Goal: Information Seeking & Learning: Check status

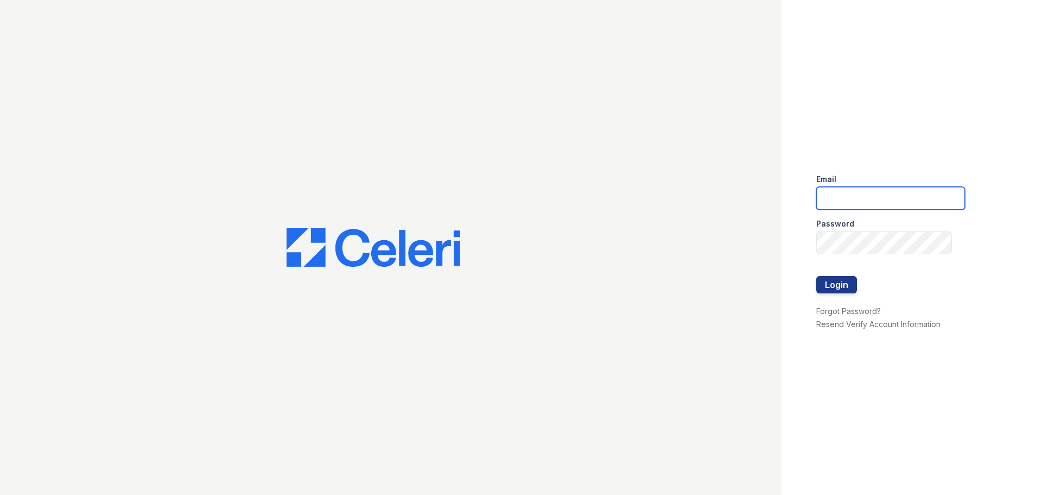
click at [865, 203] on input "email" at bounding box center [891, 198] width 149 height 23
type input "residence.lm@cafmanagement.com"
click at [844, 293] on div at bounding box center [891, 298] width 149 height 11
click at [839, 288] on button "Login" at bounding box center [837, 284] width 41 height 17
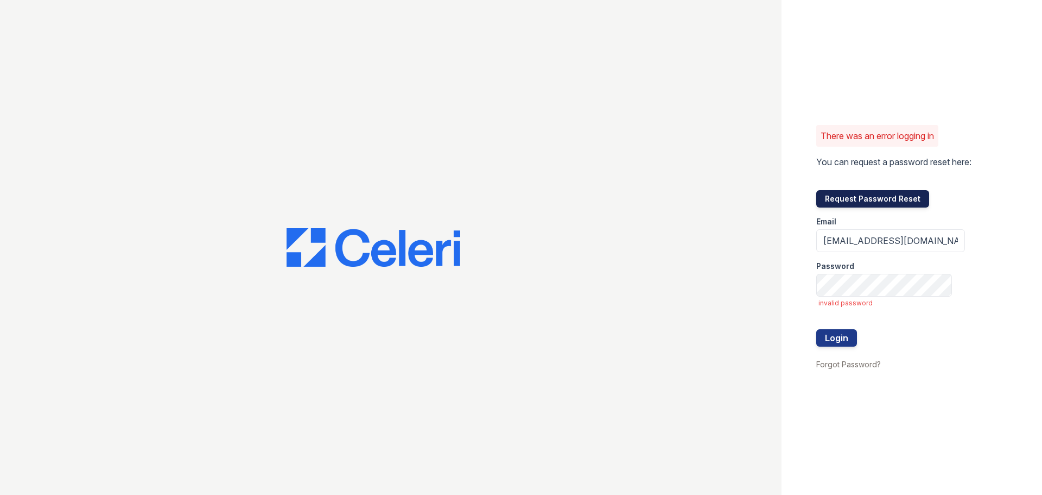
click at [908, 194] on button "Request Password Reset" at bounding box center [873, 198] width 113 height 17
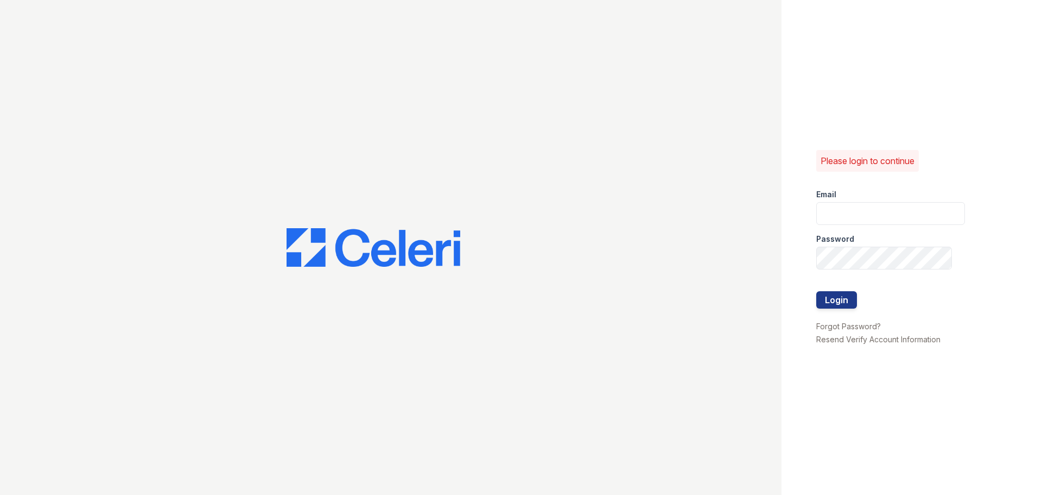
click at [882, 237] on div "Password" at bounding box center [891, 236] width 149 height 22
click at [884, 218] on input "email" at bounding box center [891, 213] width 149 height 23
type input "Residence.lm@cafmanagement.com"
click at [624, 260] on div "Please login to continue Email Residence.lm@cafmanagement.com Password Login Fo…" at bounding box center [521, 247] width 1042 height 495
click at [817, 291] on button "Login" at bounding box center [837, 299] width 41 height 17
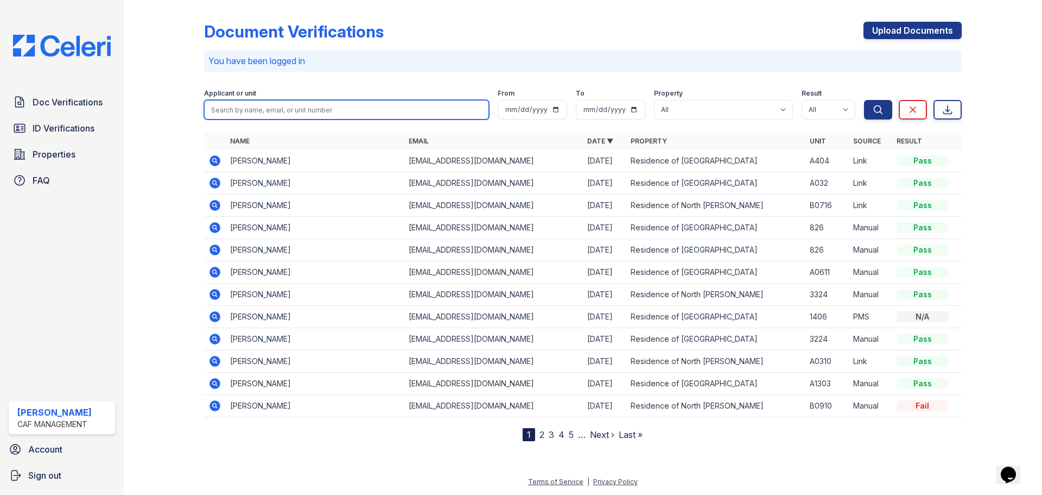
click at [258, 110] on input "search" at bounding box center [346, 110] width 285 height 20
type input "[PERSON_NAME]"
click at [864, 100] on button "Search" at bounding box center [878, 110] width 28 height 20
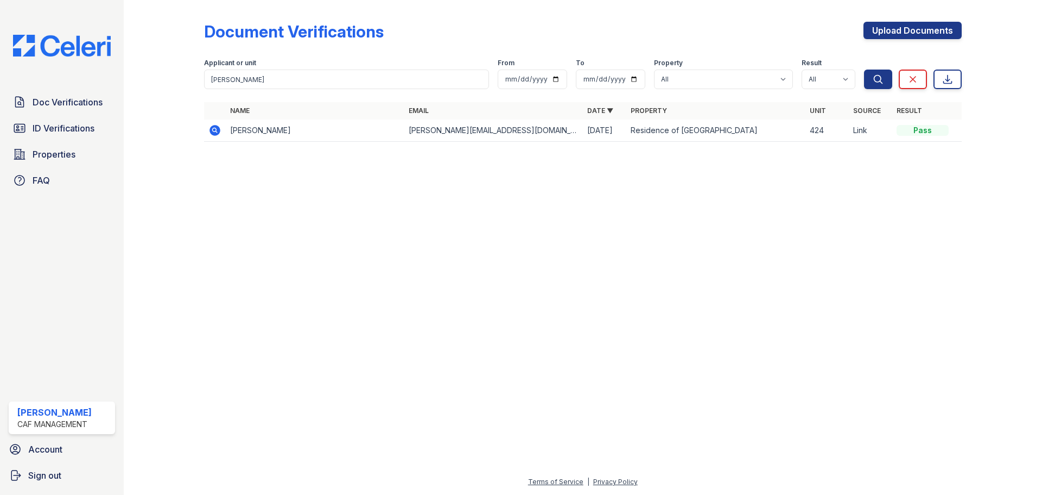
click at [211, 132] on icon at bounding box center [215, 130] width 11 height 11
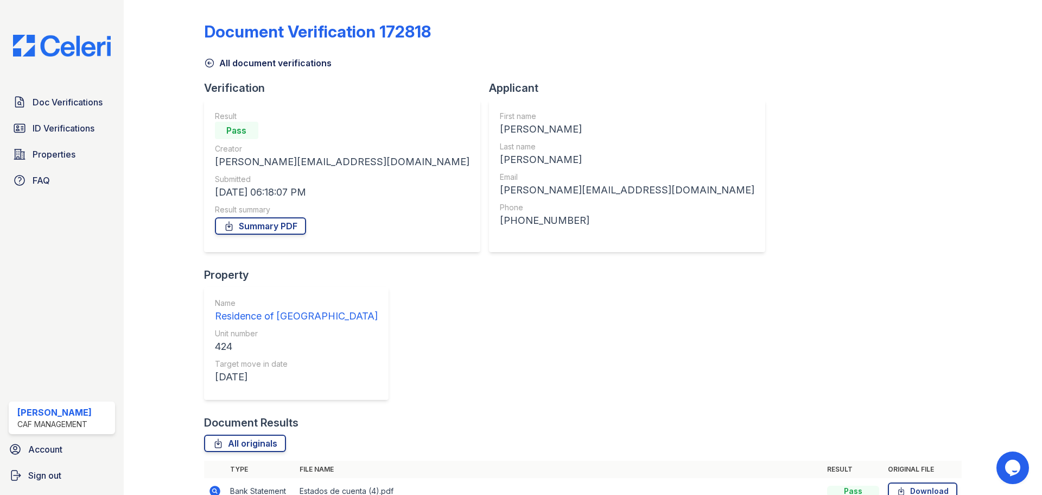
scroll to position [43, 0]
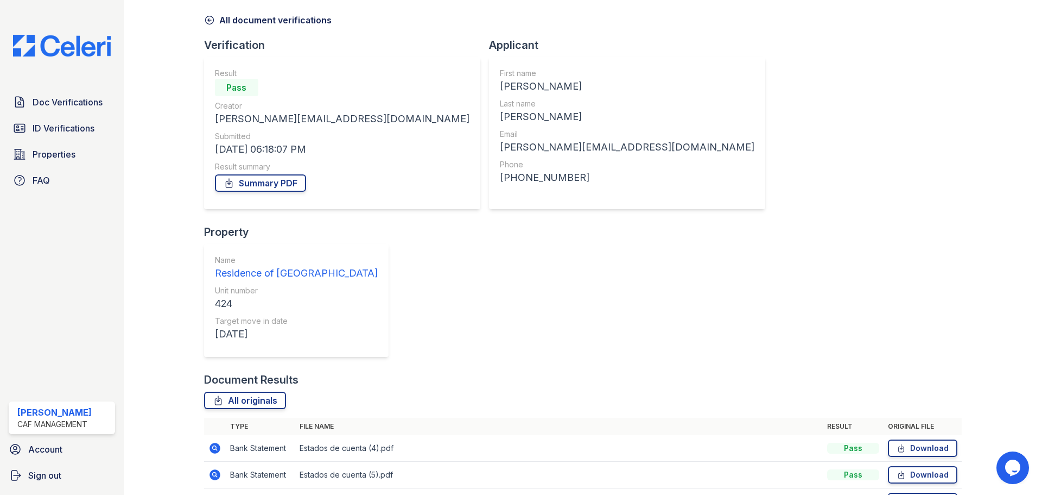
click at [217, 442] on icon at bounding box center [215, 447] width 11 height 11
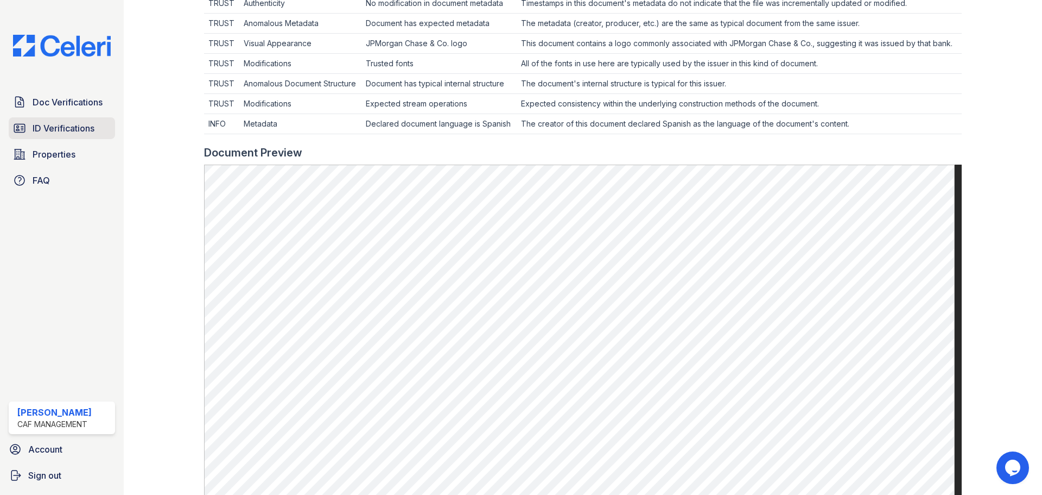
drag, startPoint x: 67, startPoint y: 113, endPoint x: 69, endPoint y: 125, distance: 12.1
click at [67, 113] on link "Doc Verifications" at bounding box center [62, 102] width 106 height 22
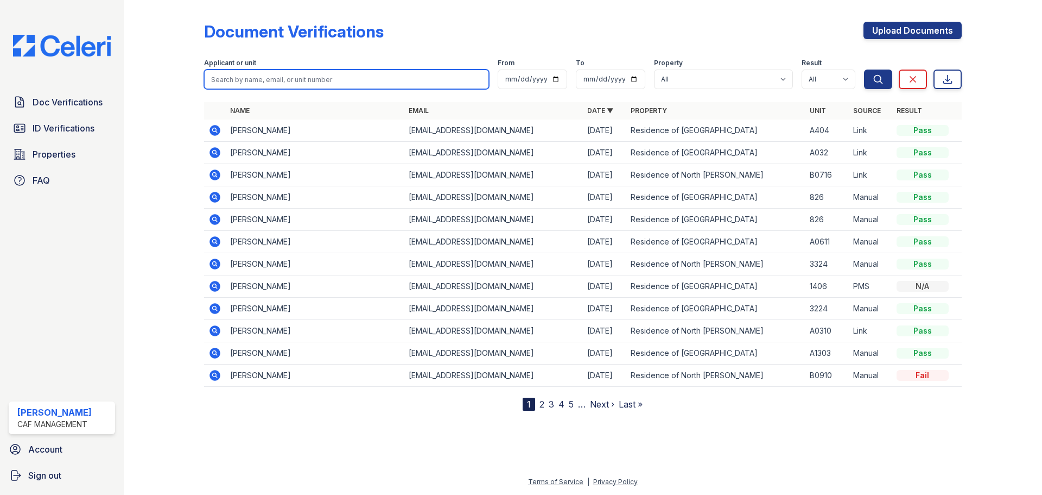
click at [308, 73] on input "search" at bounding box center [346, 79] width 285 height 20
type input "[PERSON_NAME]"
click at [864, 69] on button "Search" at bounding box center [878, 79] width 28 height 20
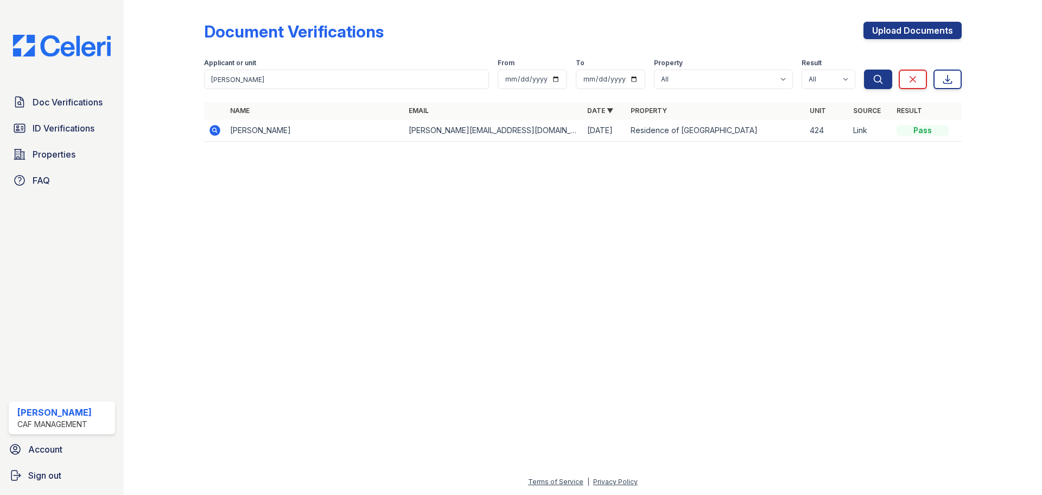
click at [215, 136] on icon at bounding box center [214, 130] width 13 height 13
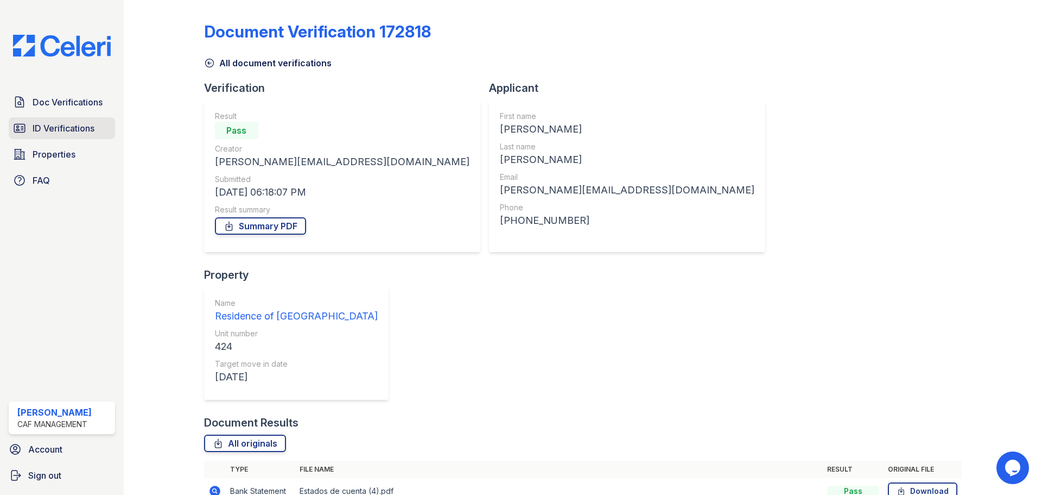
click at [66, 125] on span "ID Verifications" at bounding box center [64, 128] width 62 height 13
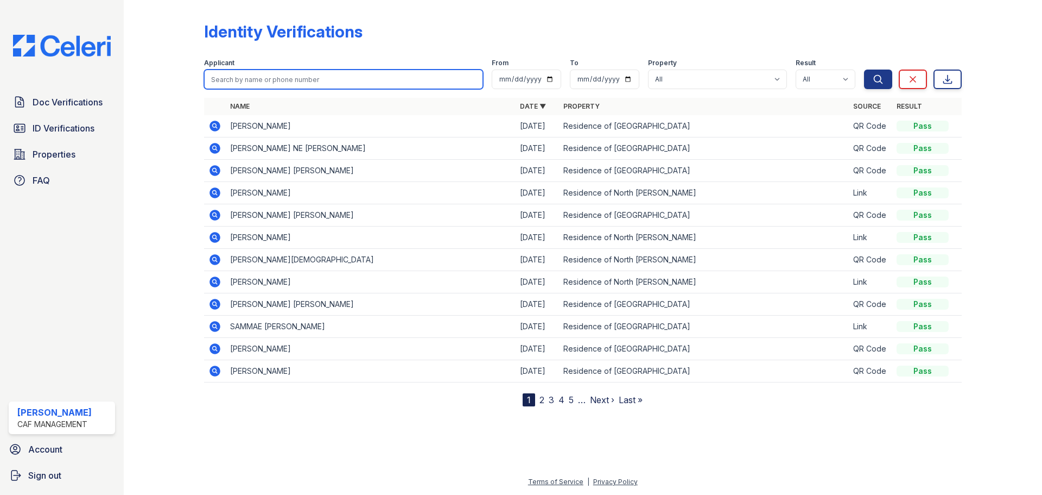
click at [294, 80] on input "search" at bounding box center [343, 79] width 279 height 20
type input "[PERSON_NAME]"
click at [864, 69] on button "Search" at bounding box center [878, 79] width 28 height 20
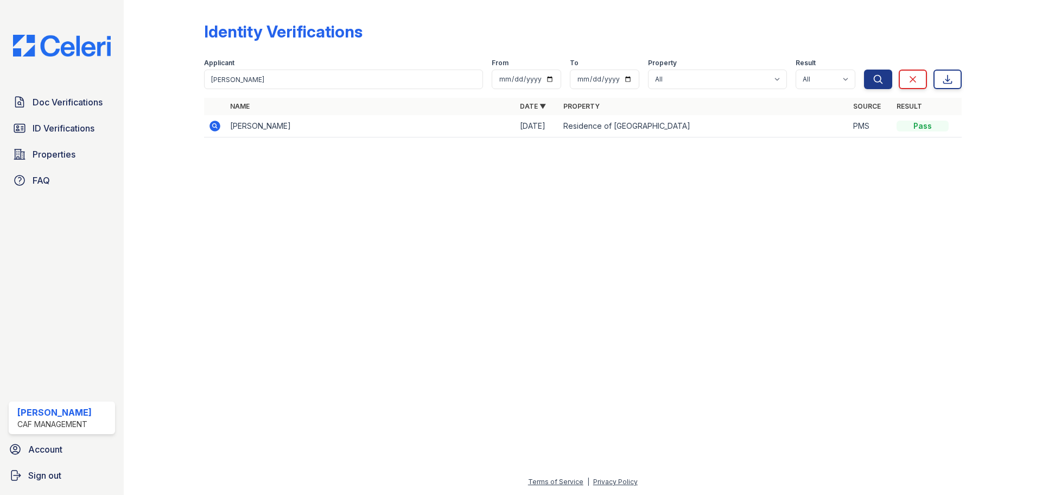
click at [224, 124] on td at bounding box center [215, 126] width 22 height 22
click at [207, 129] on td at bounding box center [215, 126] width 22 height 22
click at [212, 129] on icon at bounding box center [215, 126] width 11 height 11
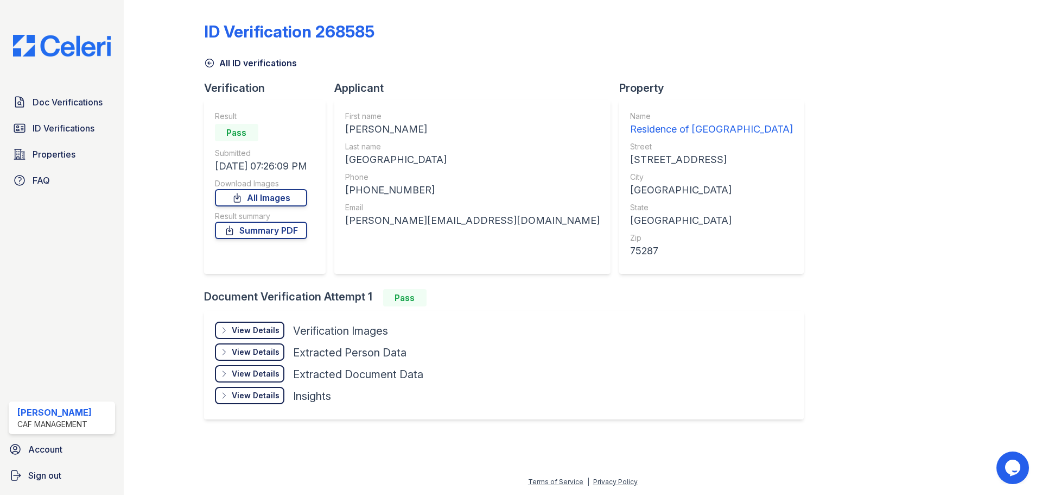
click at [254, 336] on div "View Details Details" at bounding box center [249, 329] width 69 height 17
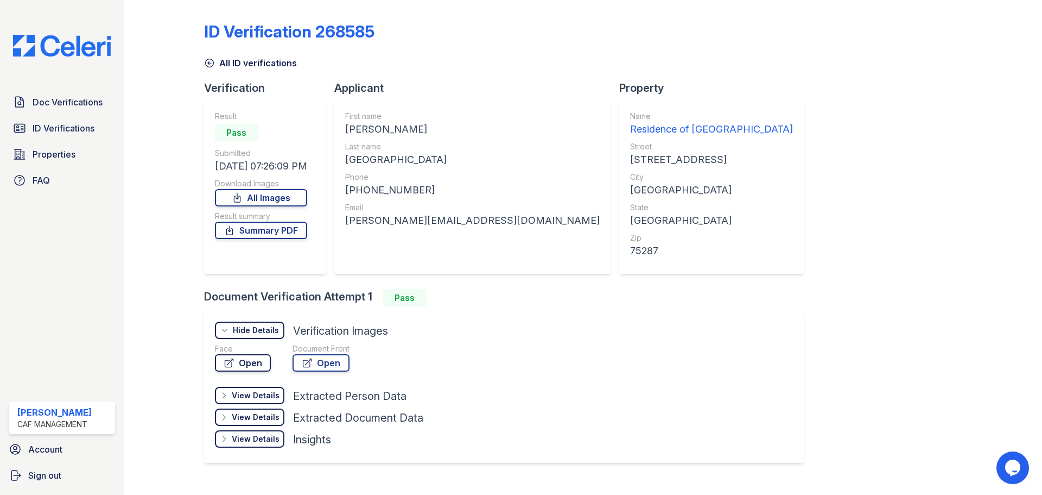
click at [253, 357] on link "Open" at bounding box center [243, 362] width 56 height 17
click at [271, 390] on div "View Details" at bounding box center [256, 395] width 48 height 11
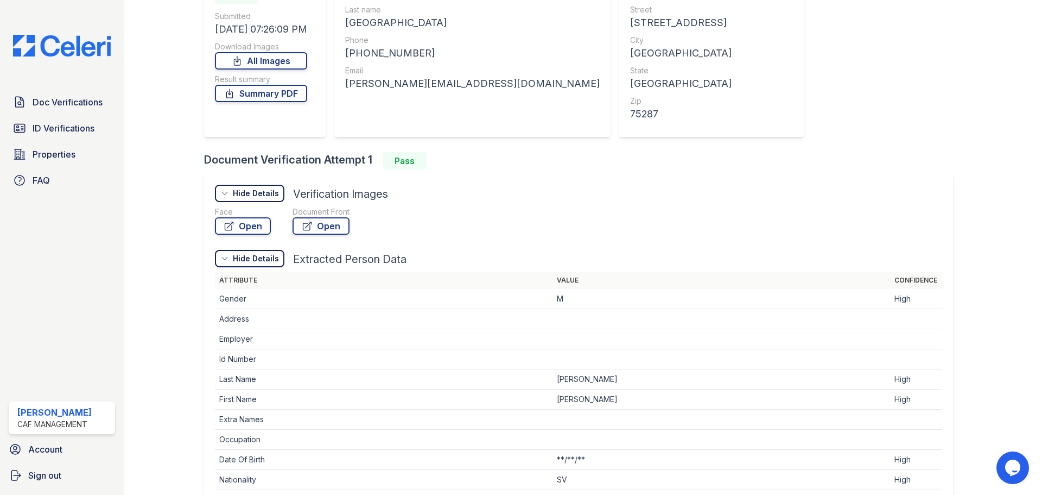
scroll to position [163, 0]
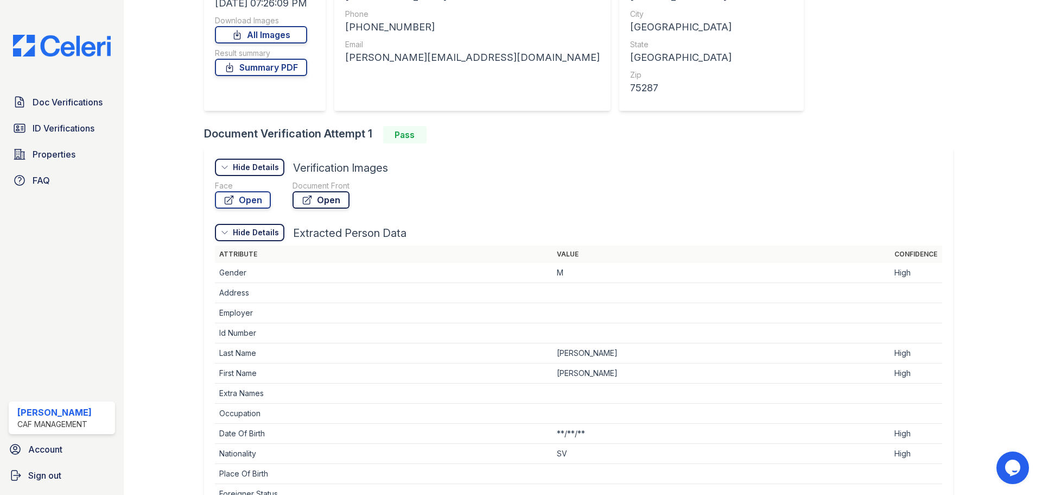
click at [308, 199] on icon at bounding box center [307, 200] width 8 height 8
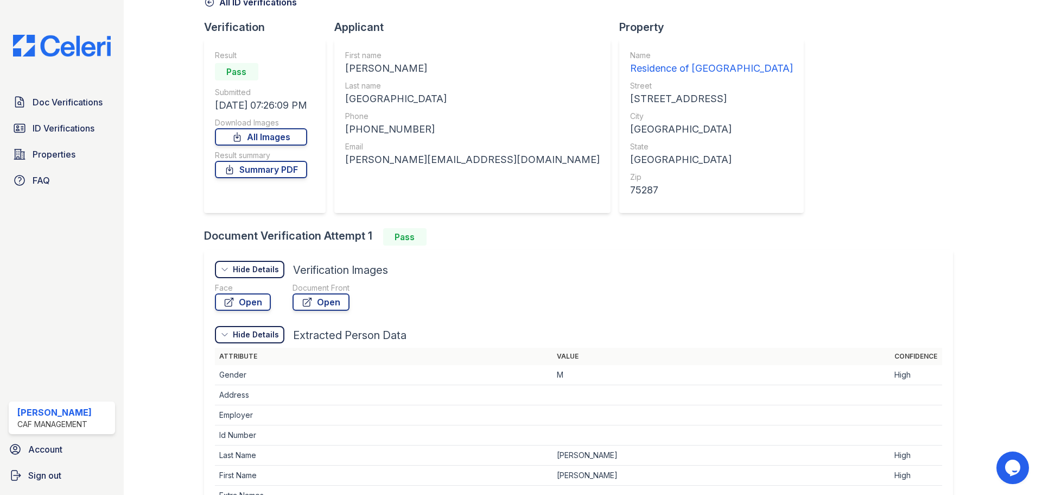
scroll to position [0, 0]
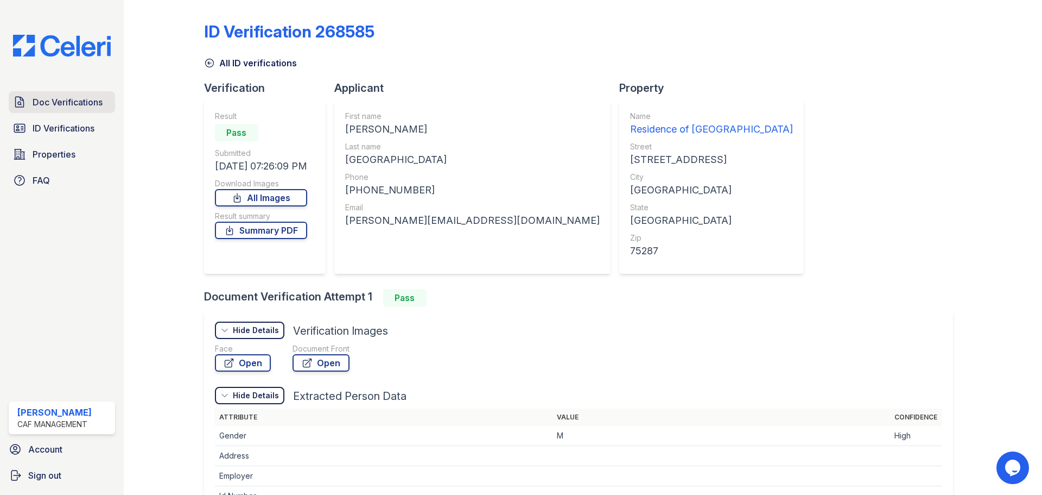
click at [71, 96] on span "Doc Verifications" at bounding box center [68, 102] width 70 height 13
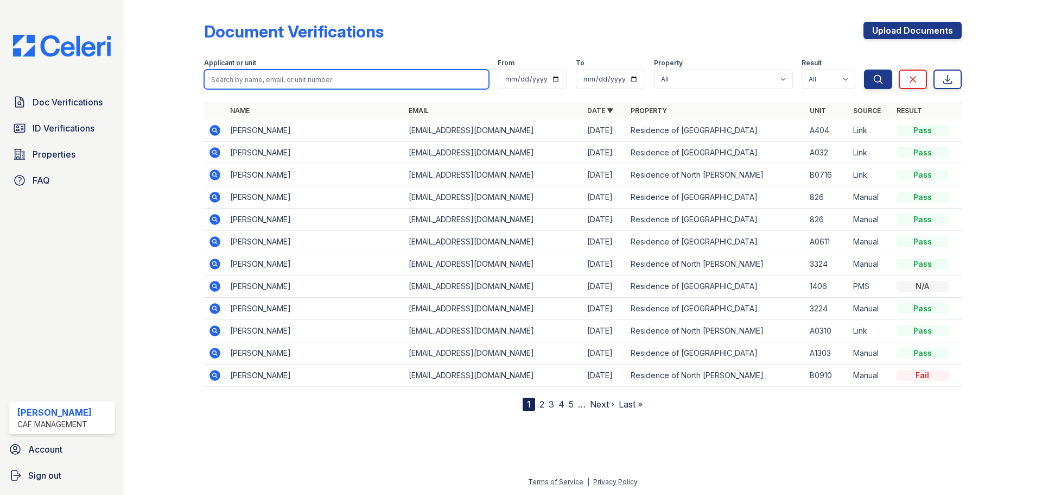
click at [384, 74] on input "search" at bounding box center [346, 79] width 285 height 20
type input "juan"
click at [864, 69] on button "Search" at bounding box center [878, 79] width 28 height 20
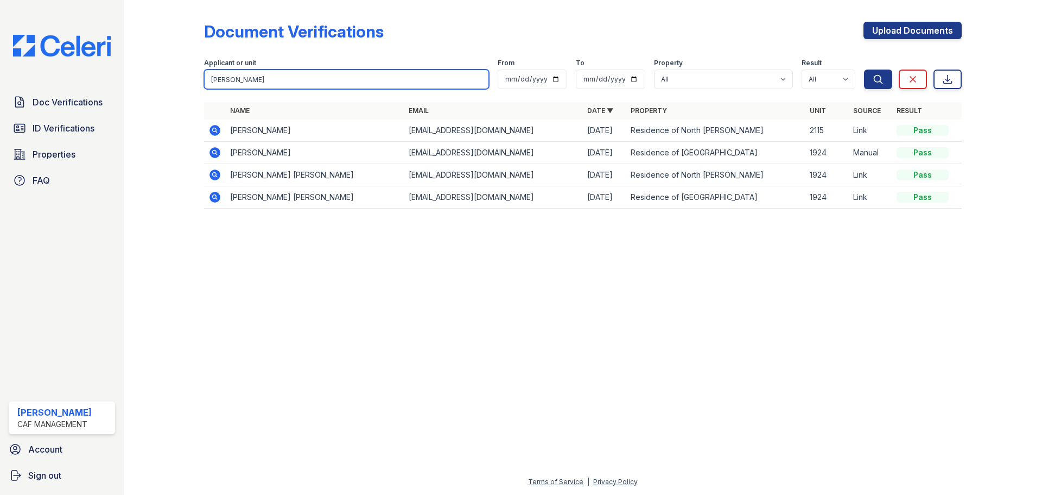
drag, startPoint x: 288, startPoint y: 78, endPoint x: 172, endPoint y: 88, distance: 117.2
click at [172, 88] on div "Document Verifications Upload Documents Filter Applicant or unit juan From To P…" at bounding box center [583, 118] width 884 height 237
type input "carmen"
click at [864, 69] on button "Search" at bounding box center [878, 79] width 28 height 20
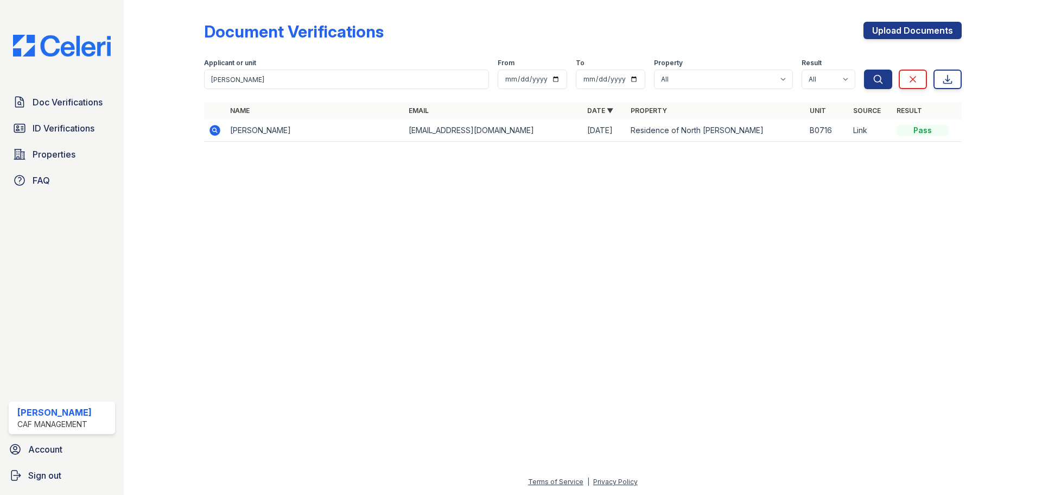
click at [210, 128] on icon at bounding box center [214, 130] width 13 height 13
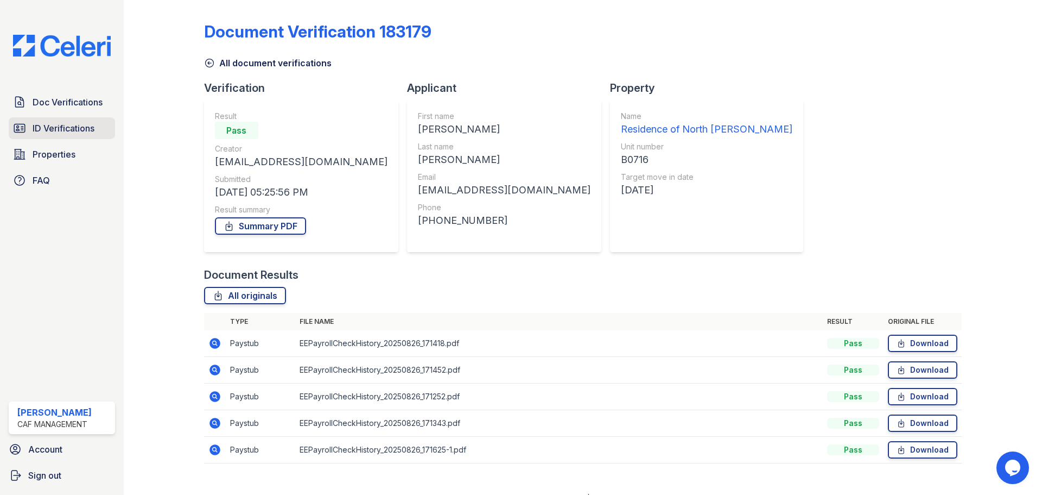
click at [50, 127] on span "ID Verifications" at bounding box center [64, 128] width 62 height 13
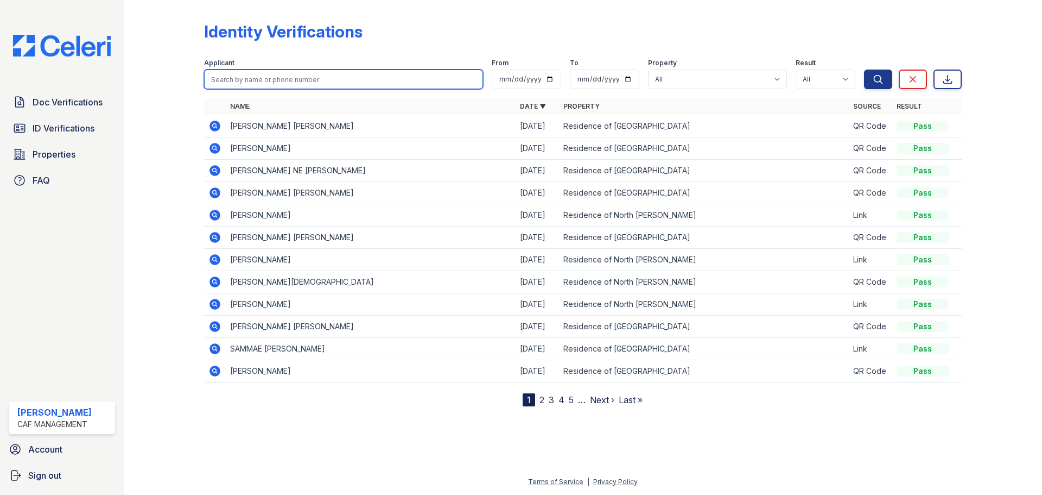
click at [313, 78] on input "search" at bounding box center [343, 79] width 279 height 20
type input "carmen"
click at [864, 69] on button "Search" at bounding box center [878, 79] width 28 height 20
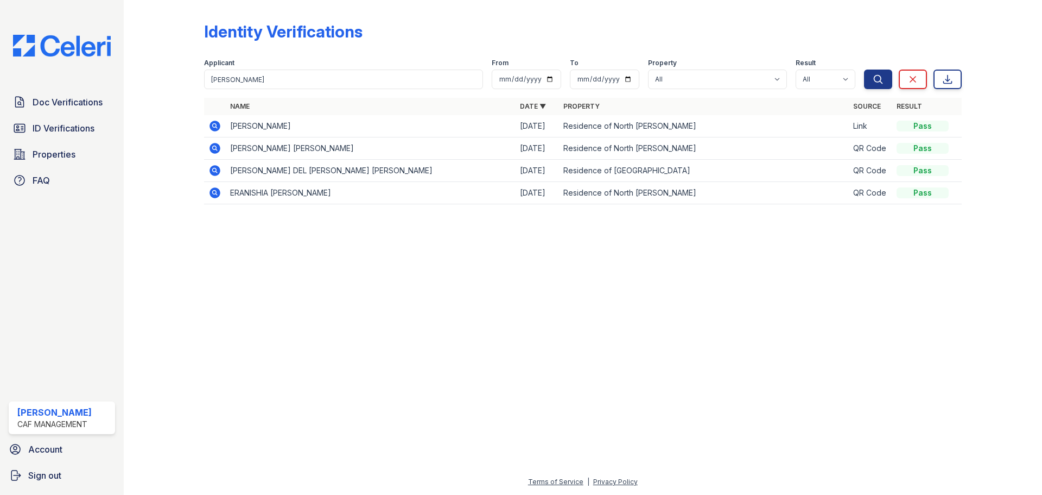
click at [216, 127] on icon at bounding box center [214, 125] width 13 height 13
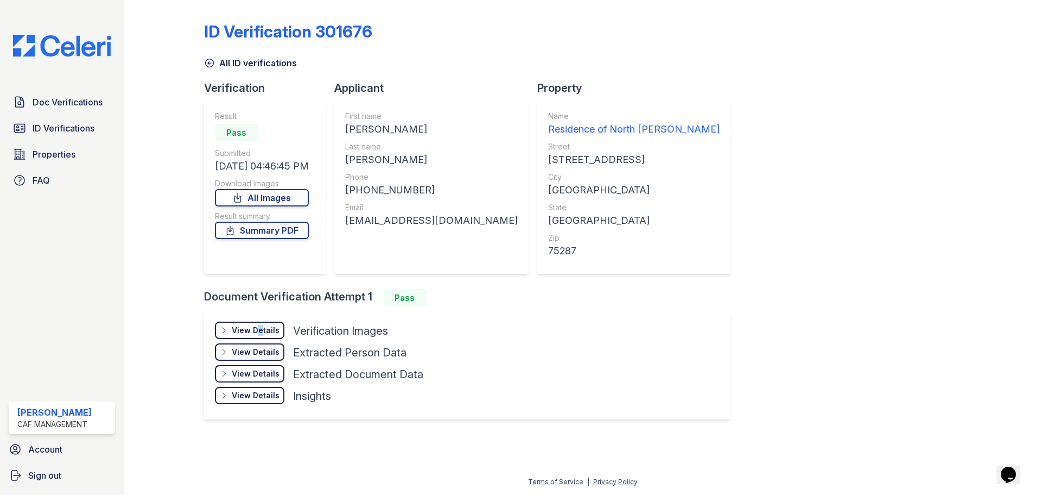
click at [257, 331] on div "View Details" at bounding box center [256, 330] width 48 height 11
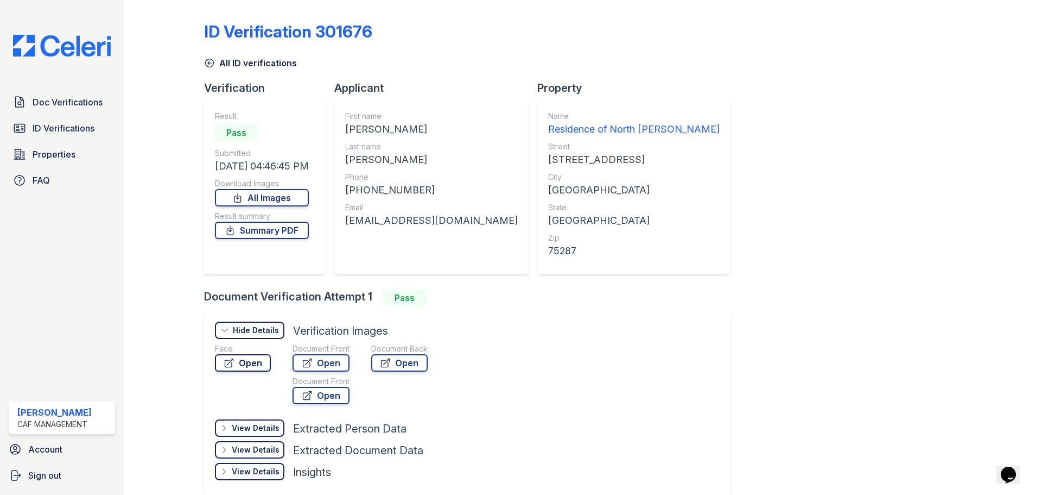
click at [260, 359] on link "Open" at bounding box center [243, 362] width 56 height 17
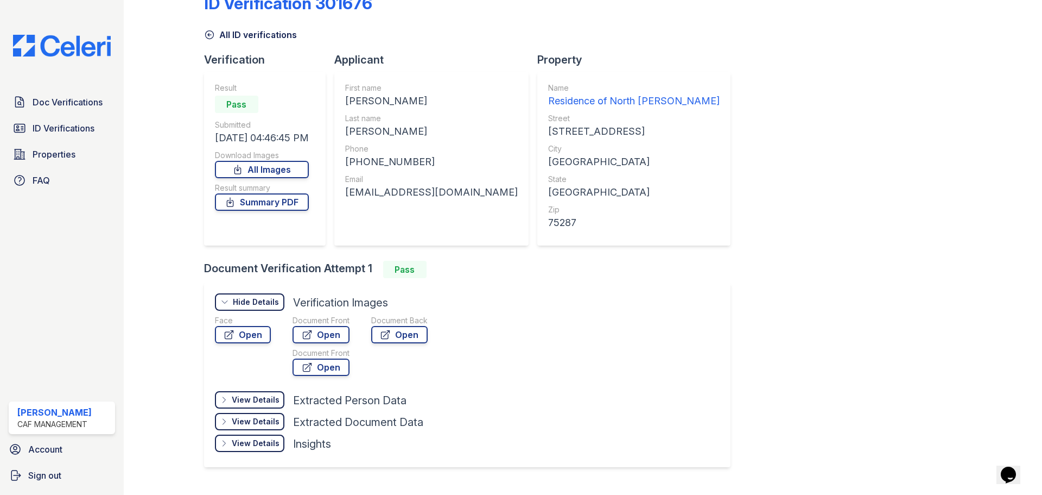
scroll to position [53, 0]
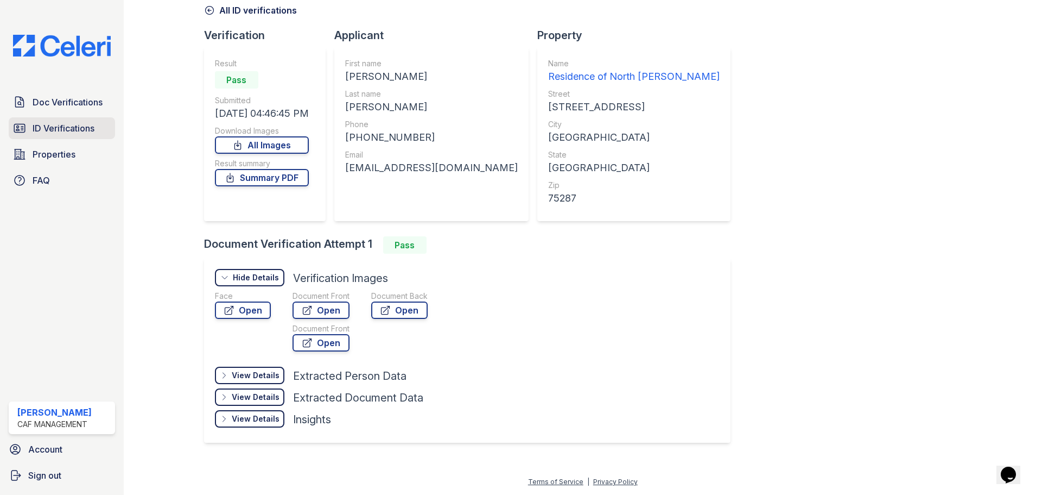
click at [78, 132] on span "ID Verifications" at bounding box center [64, 128] width 62 height 13
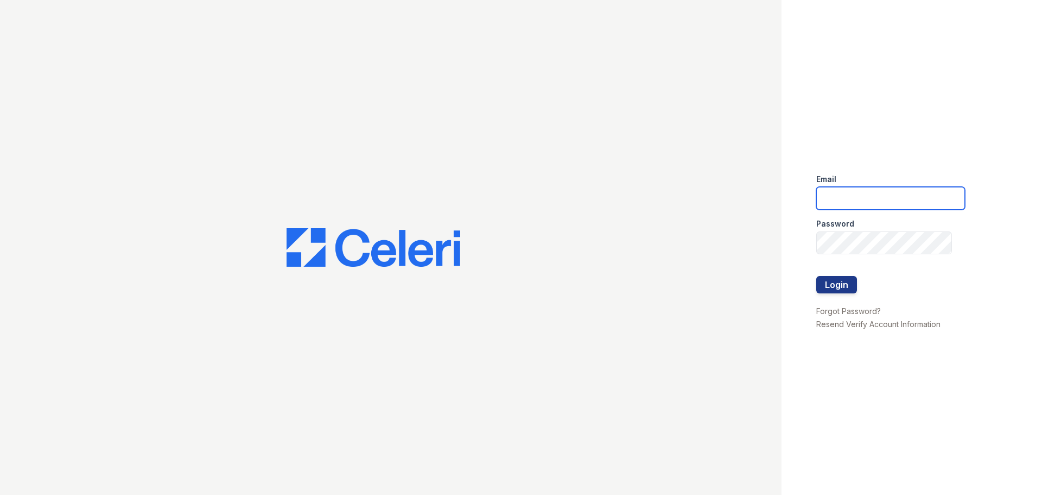
click at [837, 204] on input "email" at bounding box center [891, 198] width 149 height 23
type input "[EMAIL_ADDRESS][DOMAIN_NAME]"
click at [843, 287] on button "Login" at bounding box center [837, 284] width 41 height 17
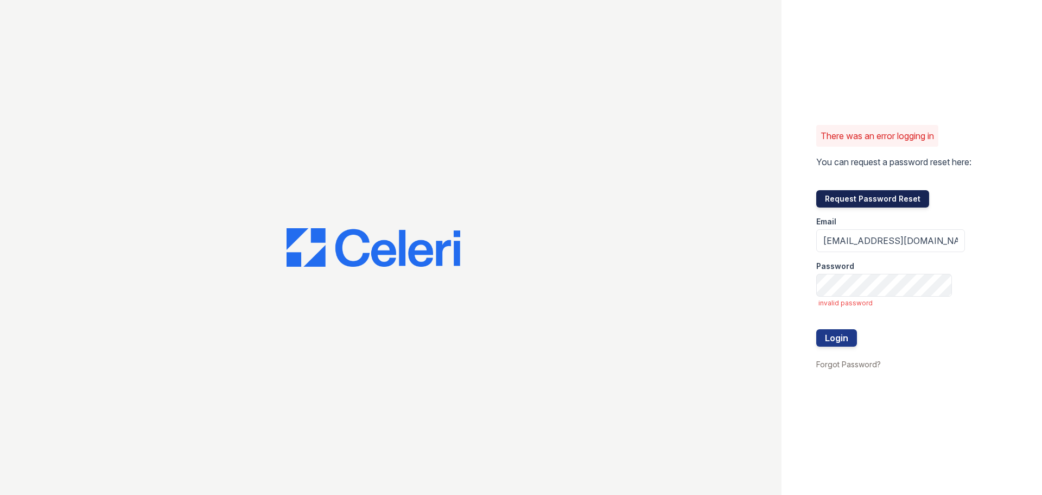
click at [859, 195] on button "Request Password Reset" at bounding box center [873, 198] width 113 height 17
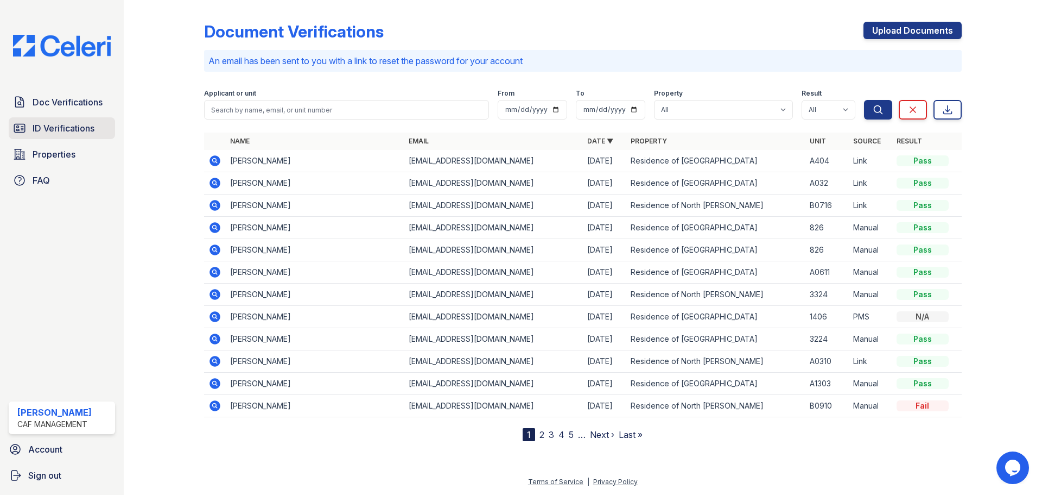
click at [68, 132] on span "ID Verifications" at bounding box center [64, 128] width 62 height 13
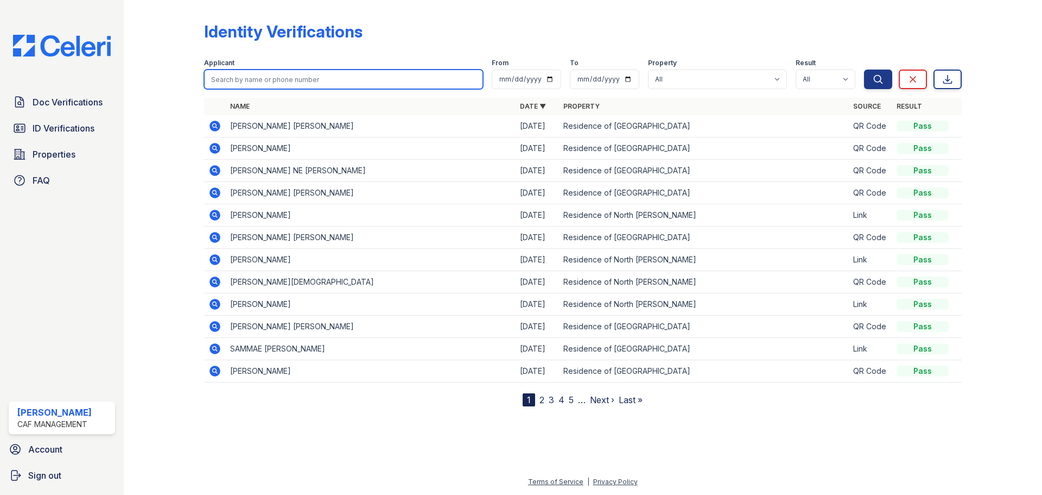
click at [302, 86] on input "search" at bounding box center [343, 79] width 279 height 20
type input "rushing"
click at [864, 69] on button "Search" at bounding box center [878, 79] width 28 height 20
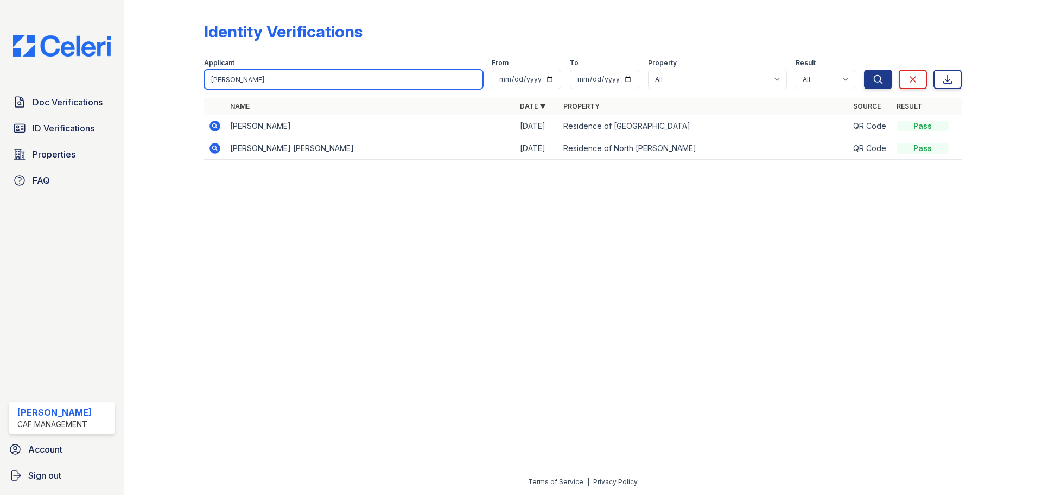
click at [262, 80] on input "rushing" at bounding box center [343, 79] width 279 height 20
drag, startPoint x: 243, startPoint y: 86, endPoint x: 0, endPoint y: 62, distance: 243.9
click at [40, 63] on div "Doc Verifications ID Verifications Properties FAQ Dajour Benson CAF Management …" at bounding box center [521, 247] width 1042 height 495
type input "Alissa"
click at [864, 69] on button "Search" at bounding box center [878, 79] width 28 height 20
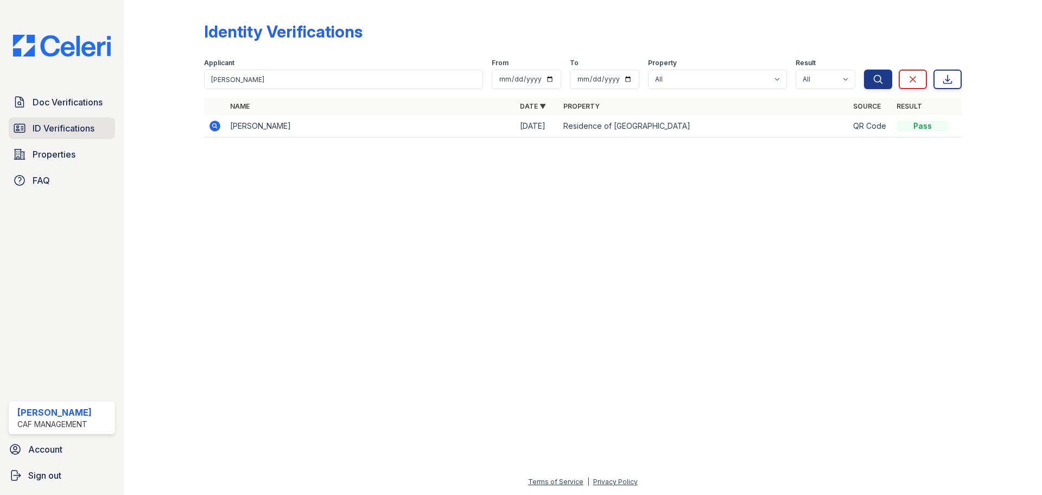
click at [94, 124] on span "ID Verifications" at bounding box center [64, 128] width 62 height 13
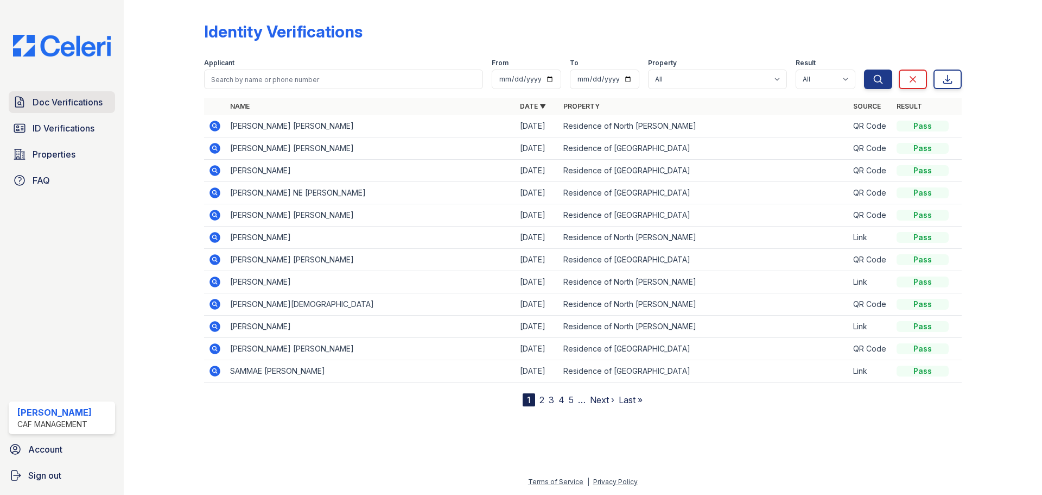
click at [84, 99] on span "Doc Verifications" at bounding box center [68, 102] width 70 height 13
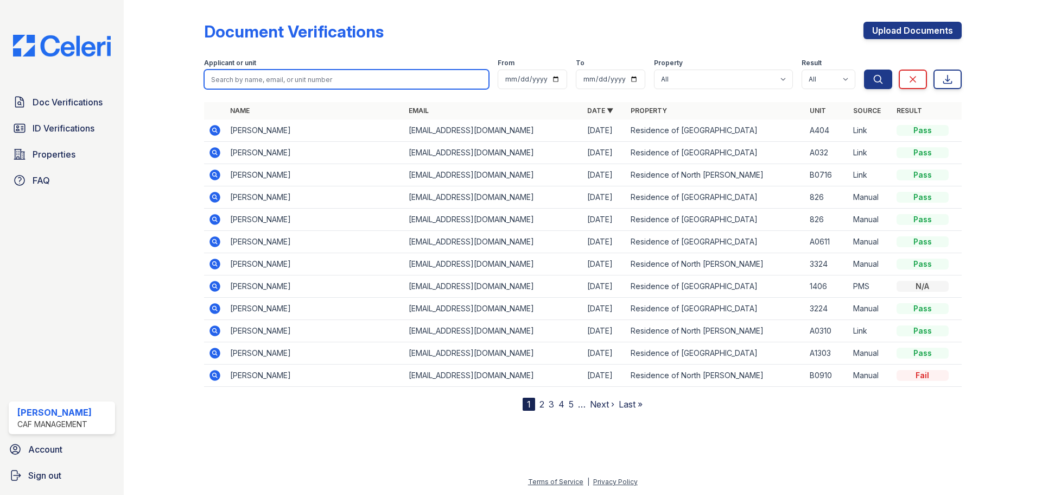
click at [275, 78] on input "search" at bounding box center [346, 79] width 285 height 20
type input "alissa"
click at [864, 69] on button "Search" at bounding box center [878, 79] width 28 height 20
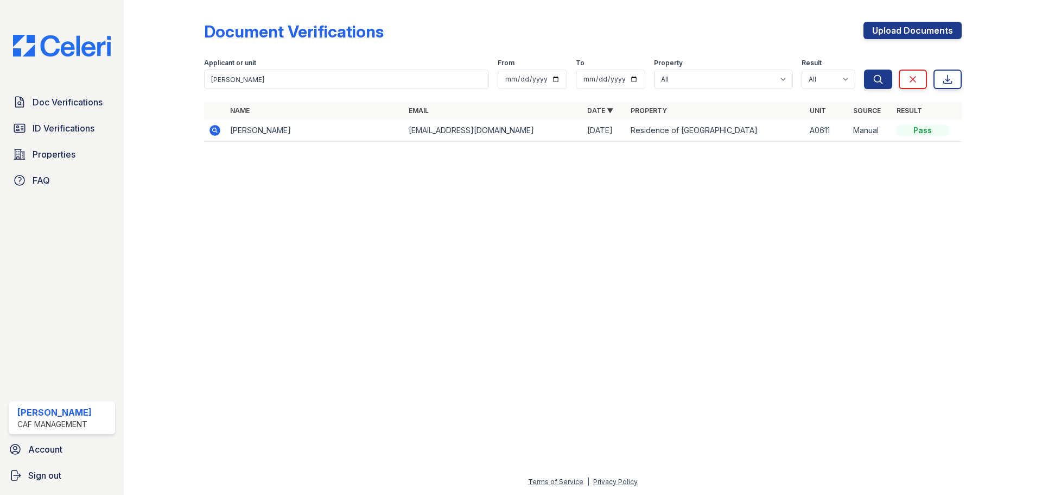
click at [218, 132] on icon at bounding box center [215, 130] width 11 height 11
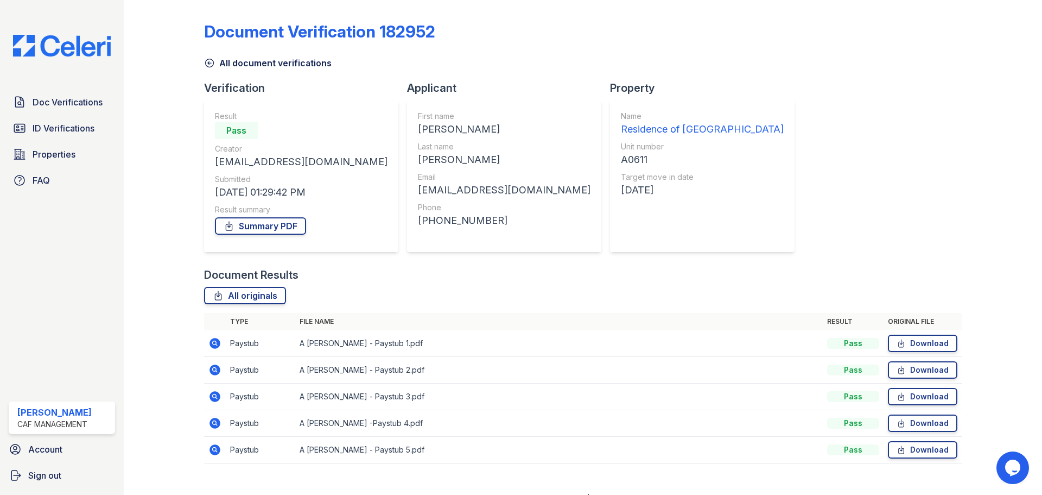
click at [213, 343] on icon at bounding box center [214, 343] width 13 height 13
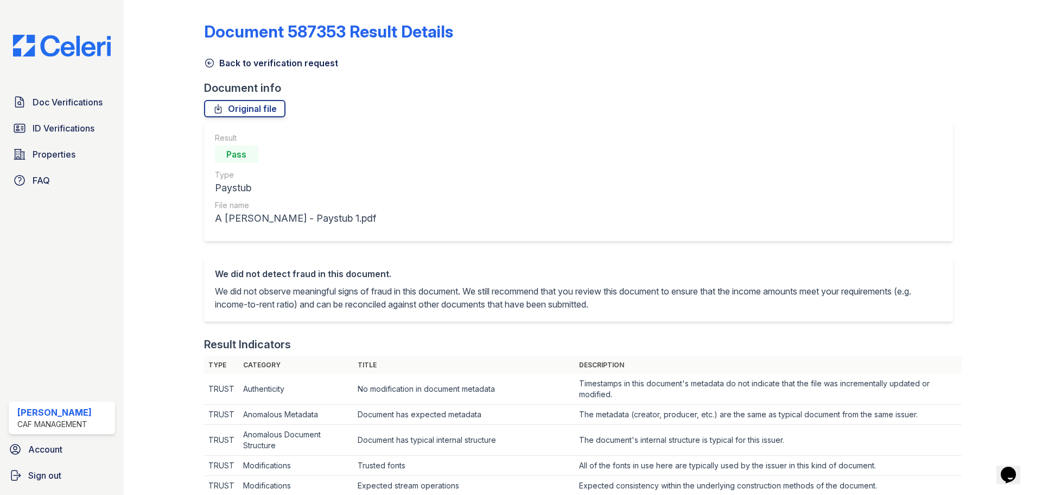
click at [213, 63] on icon at bounding box center [209, 63] width 8 height 8
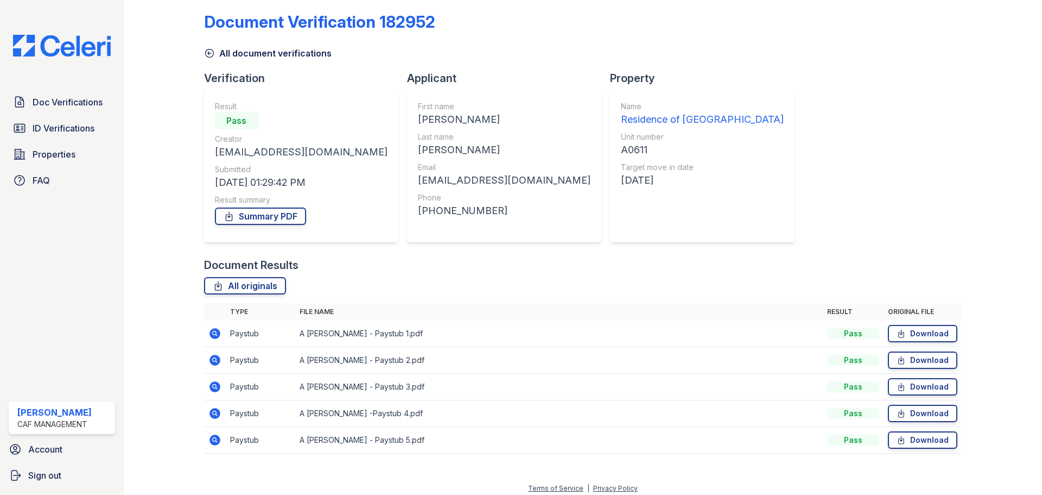
scroll to position [16, 0]
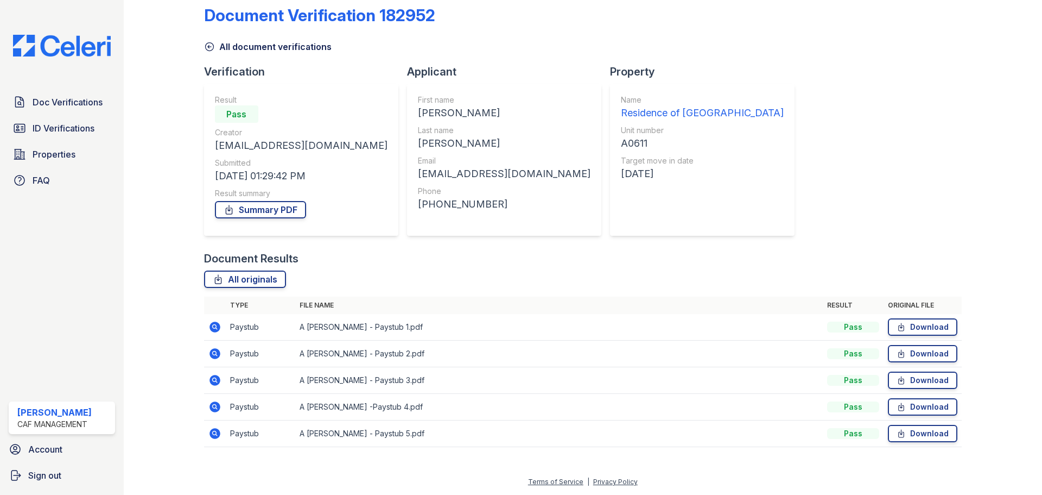
click at [215, 356] on icon at bounding box center [215, 353] width 11 height 11
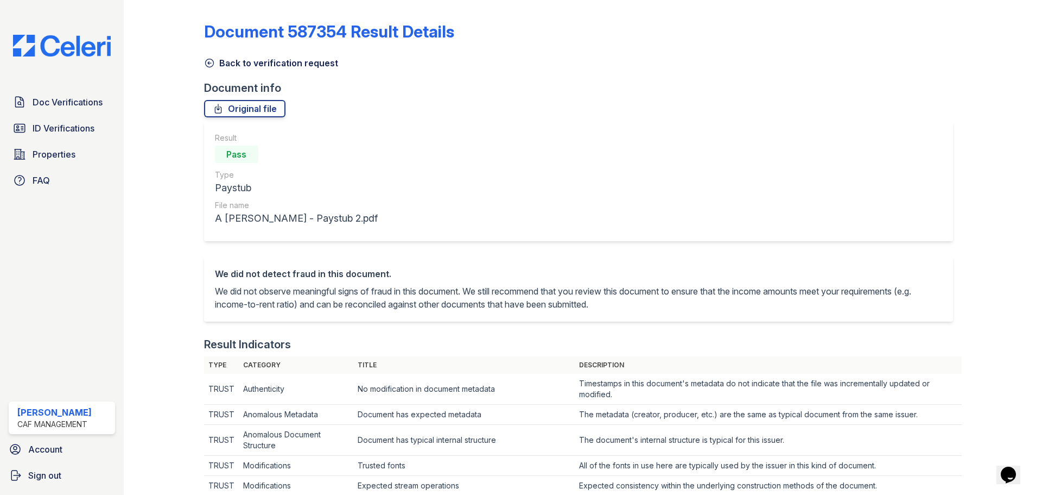
click at [205, 61] on icon at bounding box center [209, 63] width 11 height 11
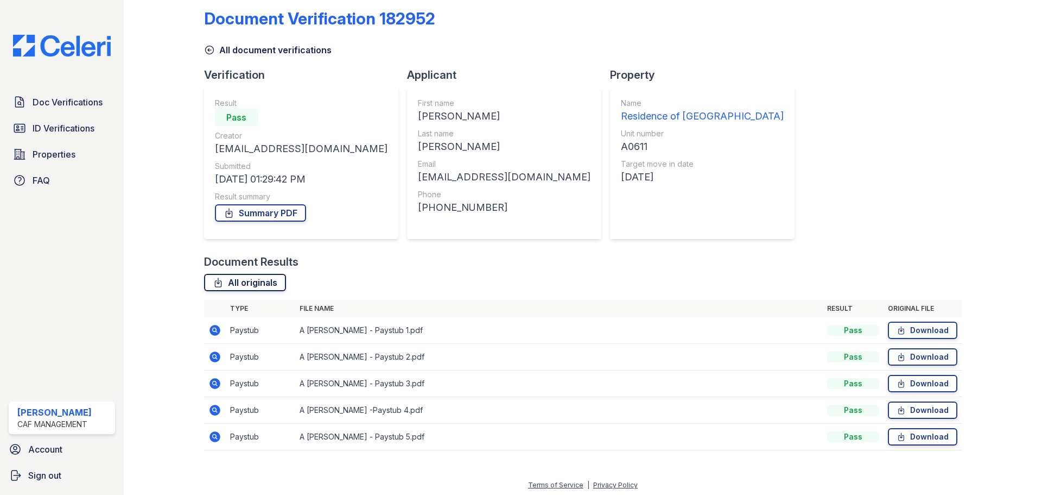
scroll to position [16, 0]
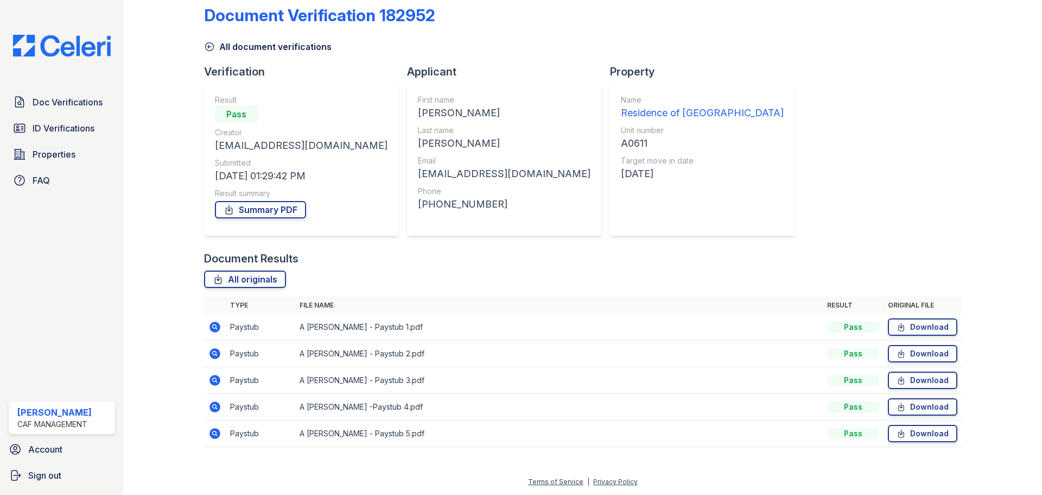
click at [217, 379] on icon at bounding box center [215, 380] width 11 height 11
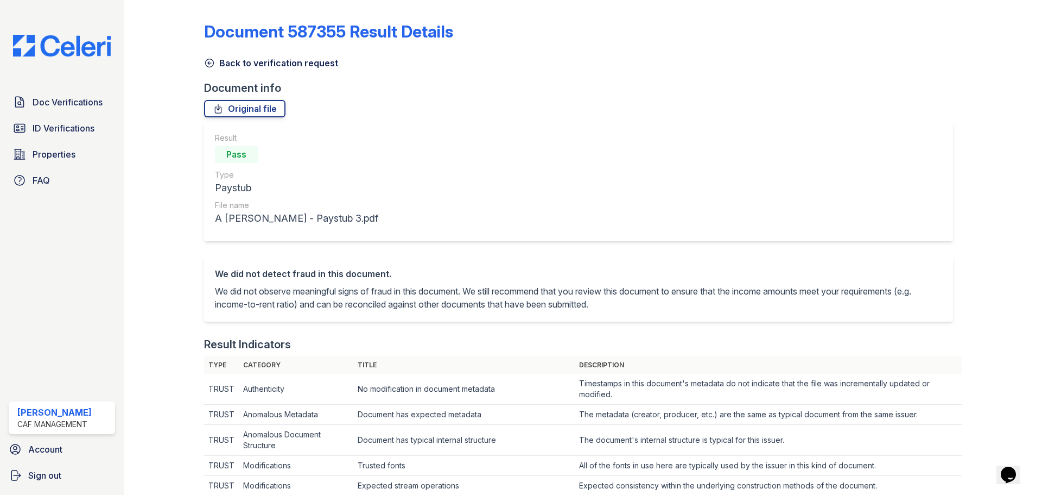
click at [210, 63] on icon at bounding box center [209, 63] width 8 height 8
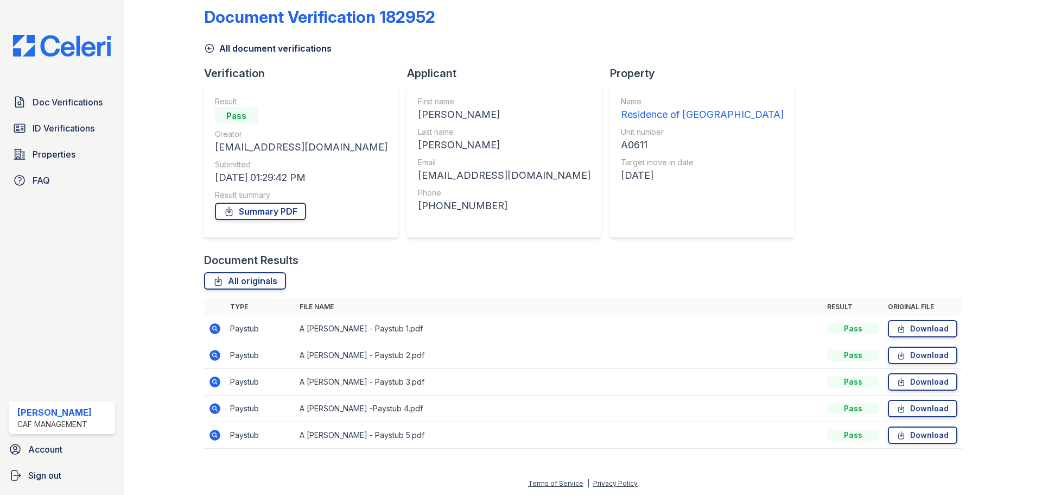
scroll to position [16, 0]
click at [217, 409] on icon at bounding box center [215, 406] width 11 height 11
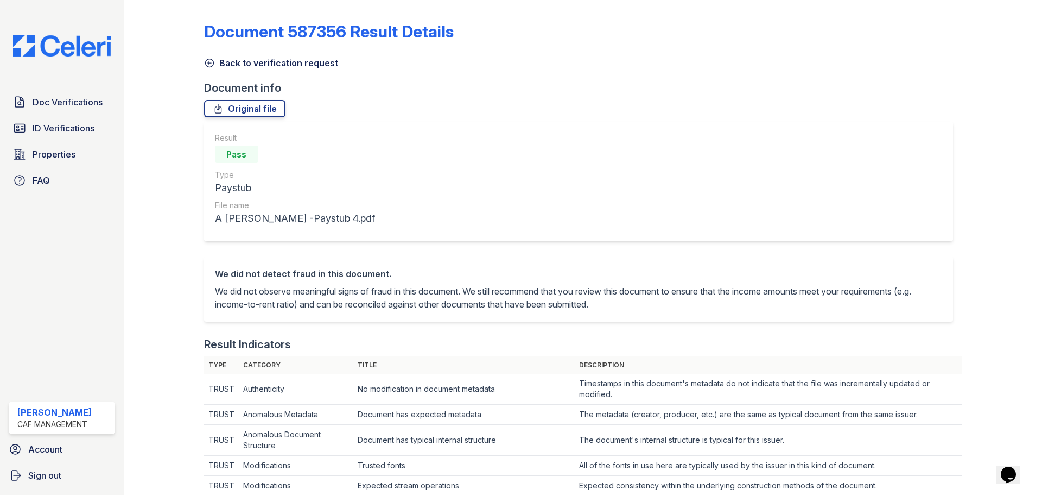
click at [212, 61] on icon at bounding box center [209, 63] width 11 height 11
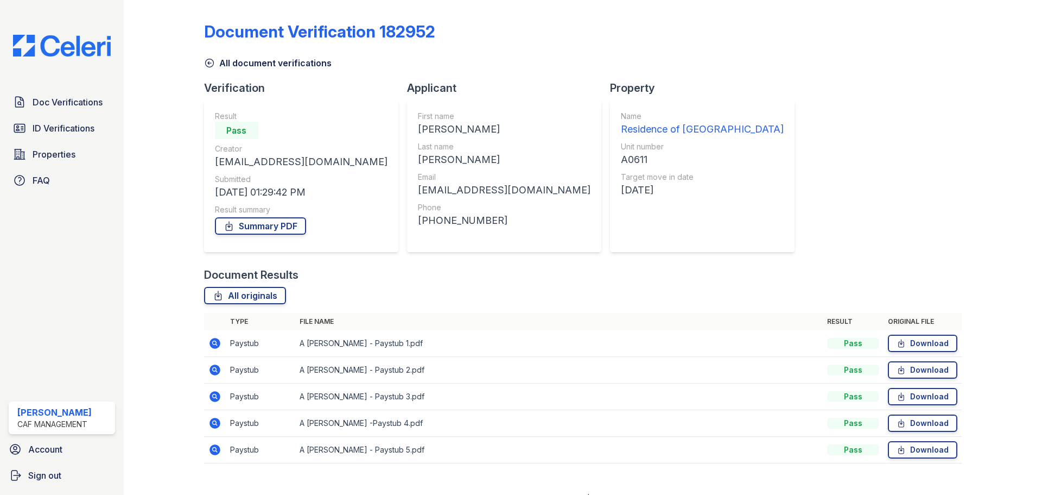
click at [210, 453] on icon at bounding box center [214, 449] width 13 height 13
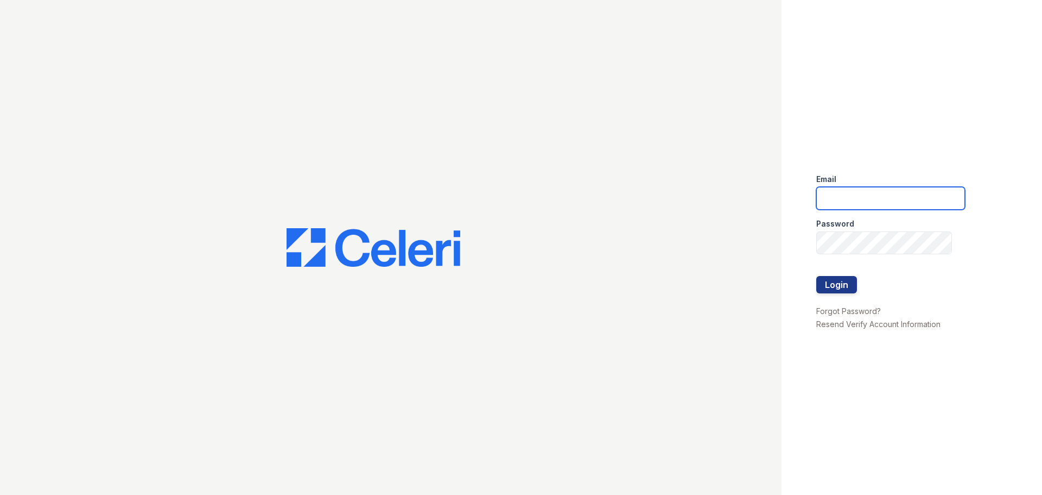
click at [834, 195] on input "email" at bounding box center [891, 198] width 149 height 23
type input "[EMAIL_ADDRESS][DOMAIN_NAME]"
click at [842, 289] on button "Login" at bounding box center [837, 284] width 41 height 17
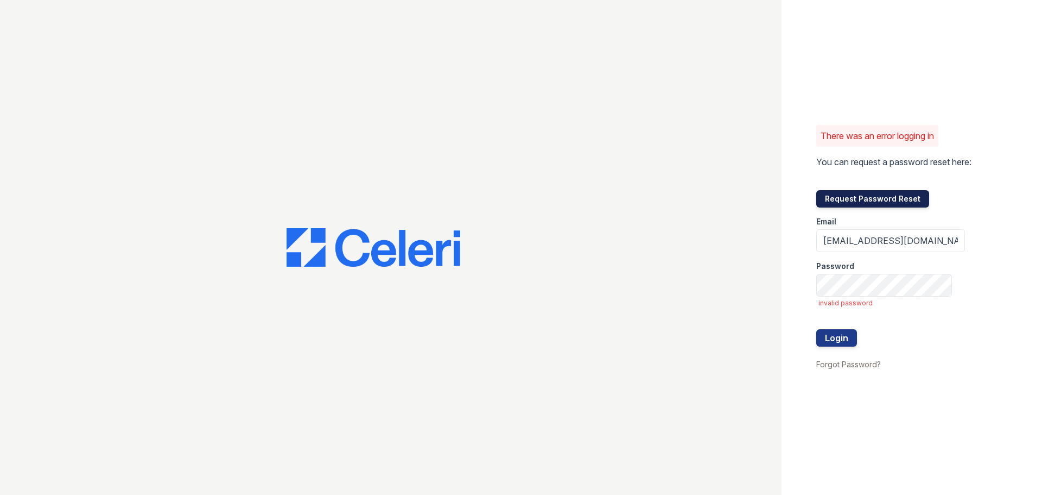
click at [855, 203] on button "Request Password Reset" at bounding box center [873, 198] width 113 height 17
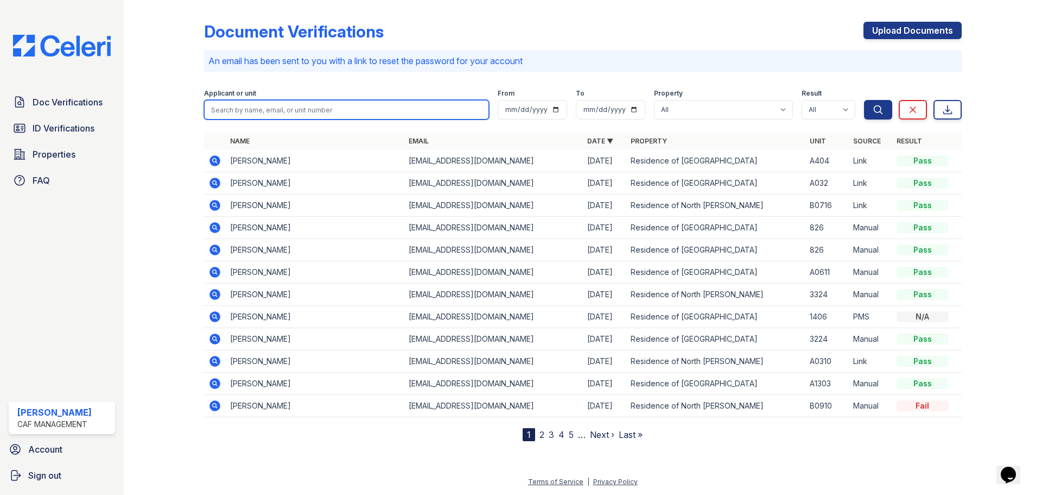
click at [267, 112] on input "search" at bounding box center [346, 110] width 285 height 20
click at [219, 206] on icon at bounding box center [215, 205] width 11 height 11
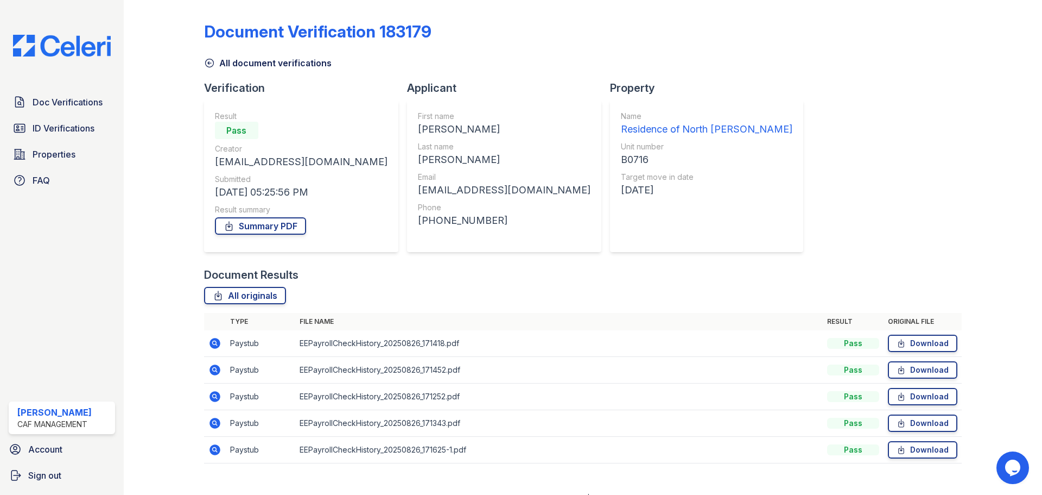
click at [218, 374] on icon at bounding box center [215, 369] width 11 height 11
